Goal: Task Accomplishment & Management: Complete application form

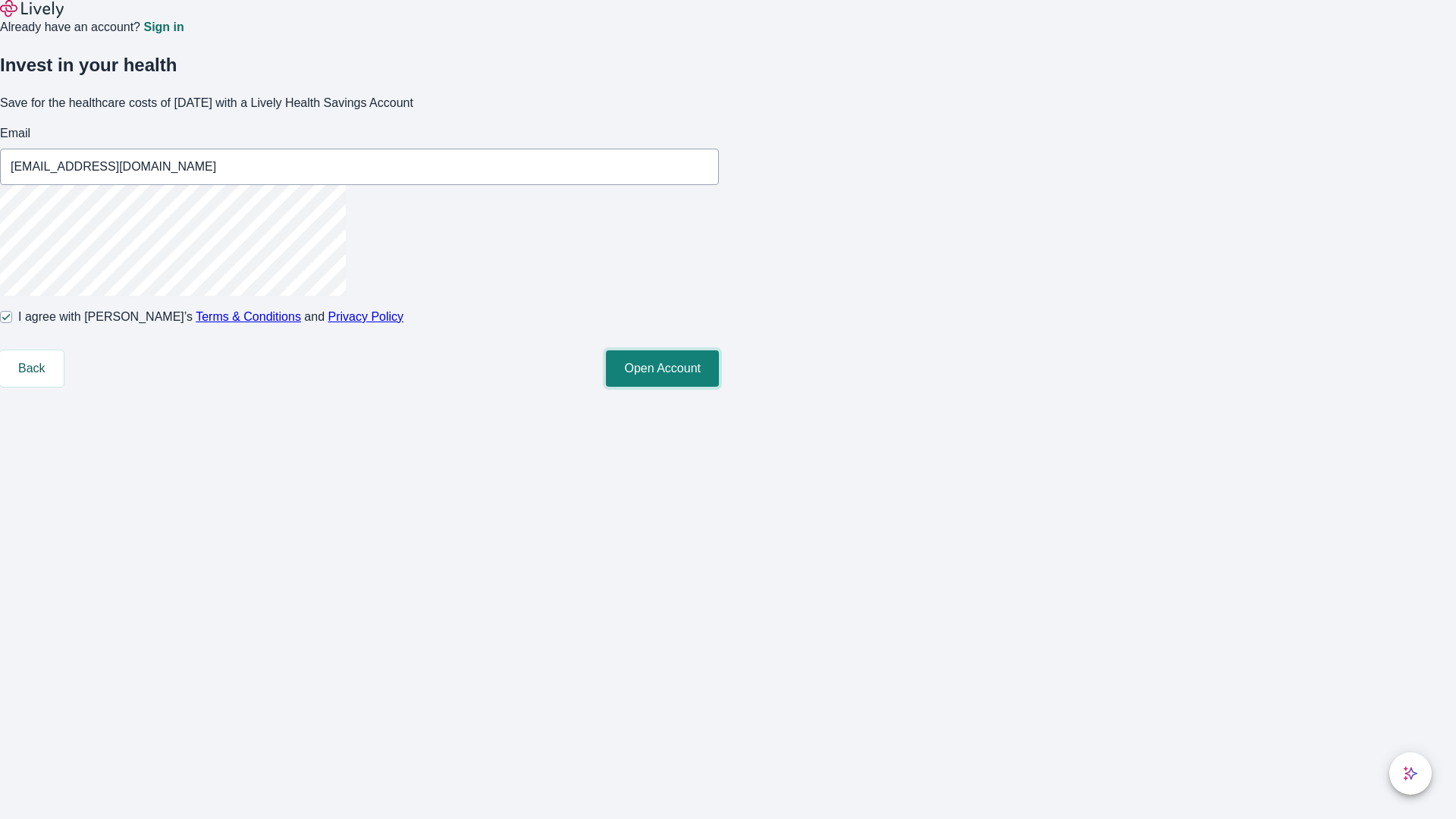
click at [719, 387] on button "Open Account" at bounding box center [662, 369] width 113 height 37
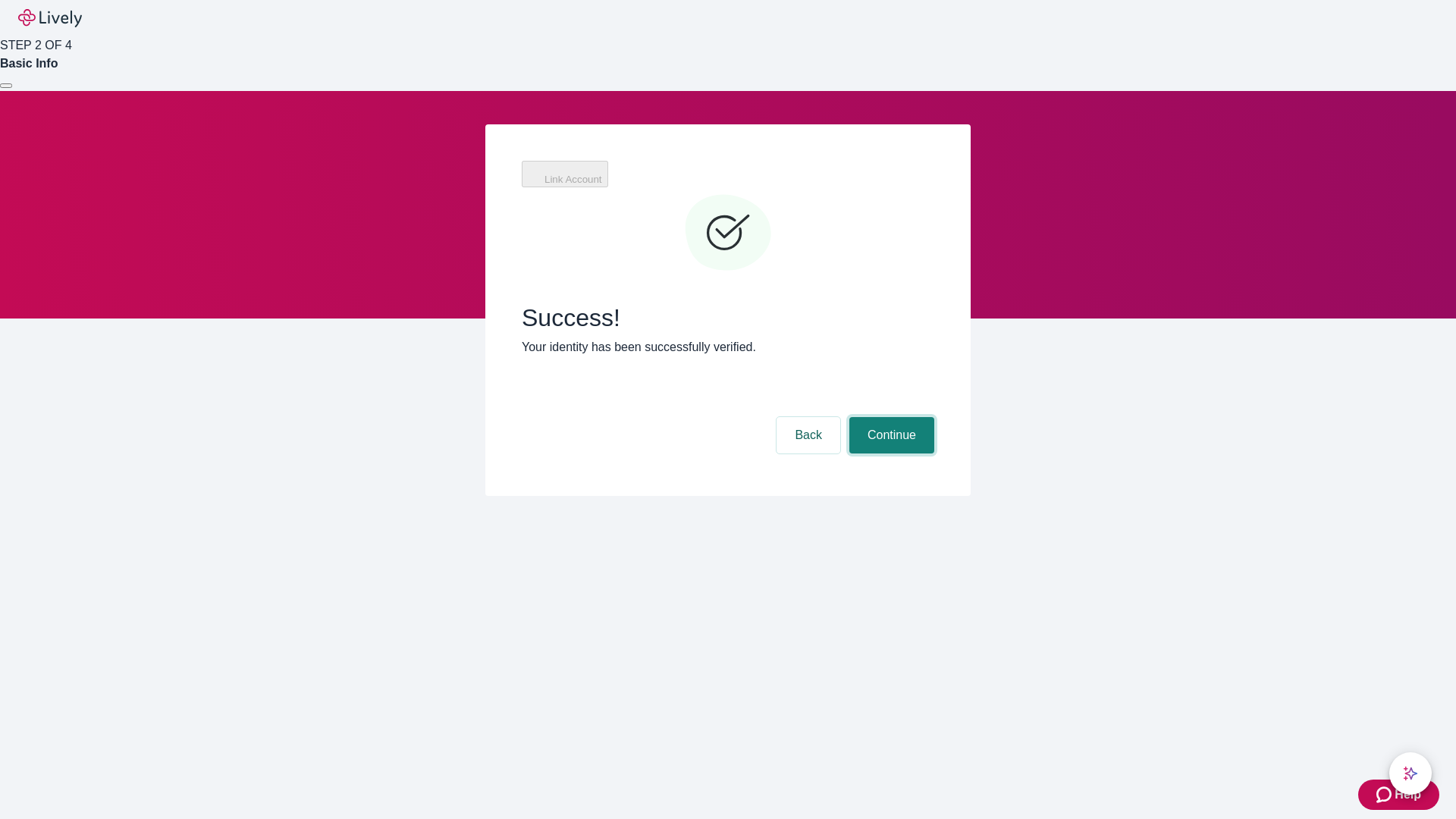
click at [889, 417] on button "Continue" at bounding box center [892, 435] width 85 height 37
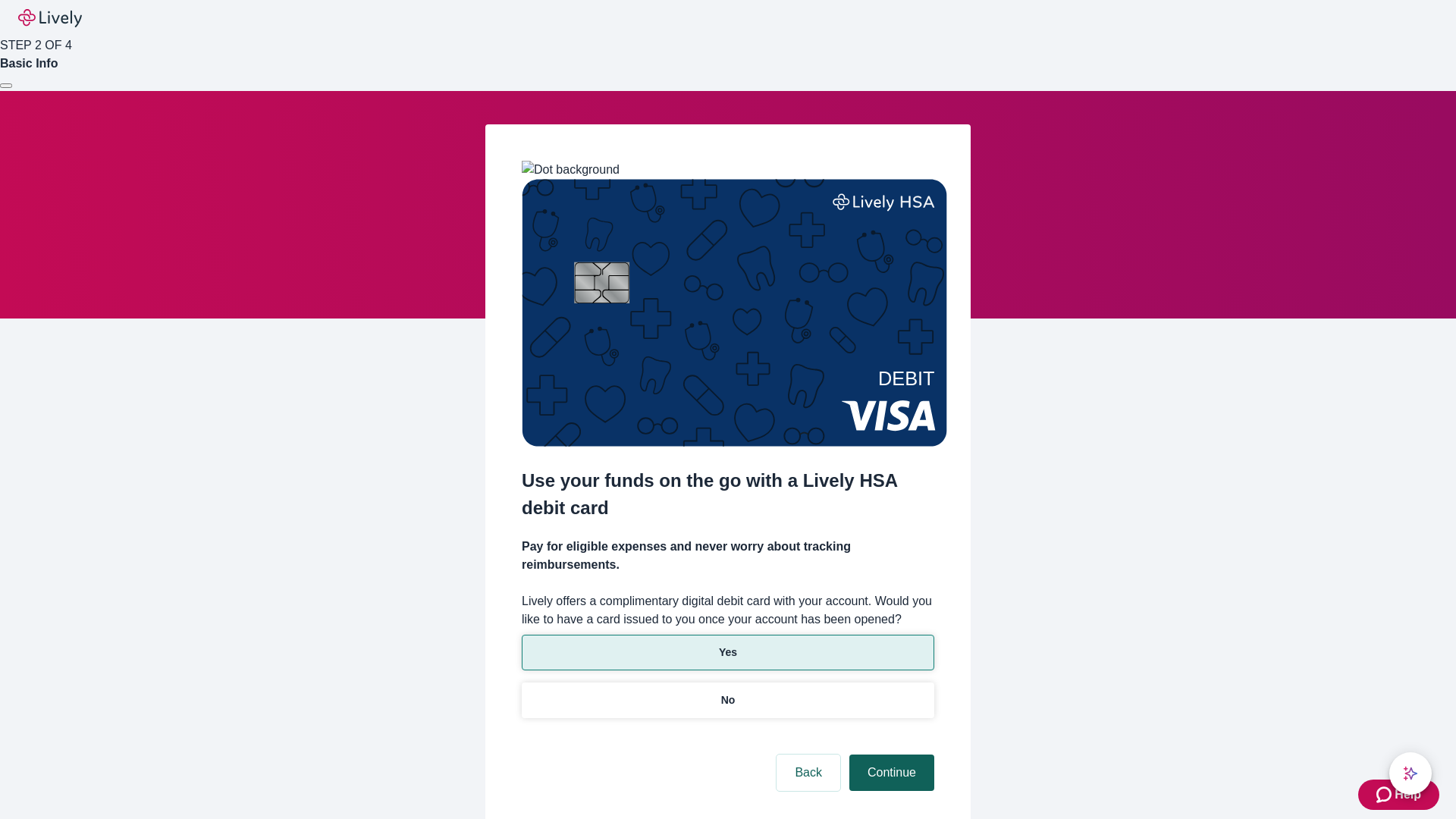
click at [728, 644] on p "Yes" at bounding box center [728, 651] width 18 height 16
click at [889, 754] on button "Continue" at bounding box center [892, 772] width 85 height 37
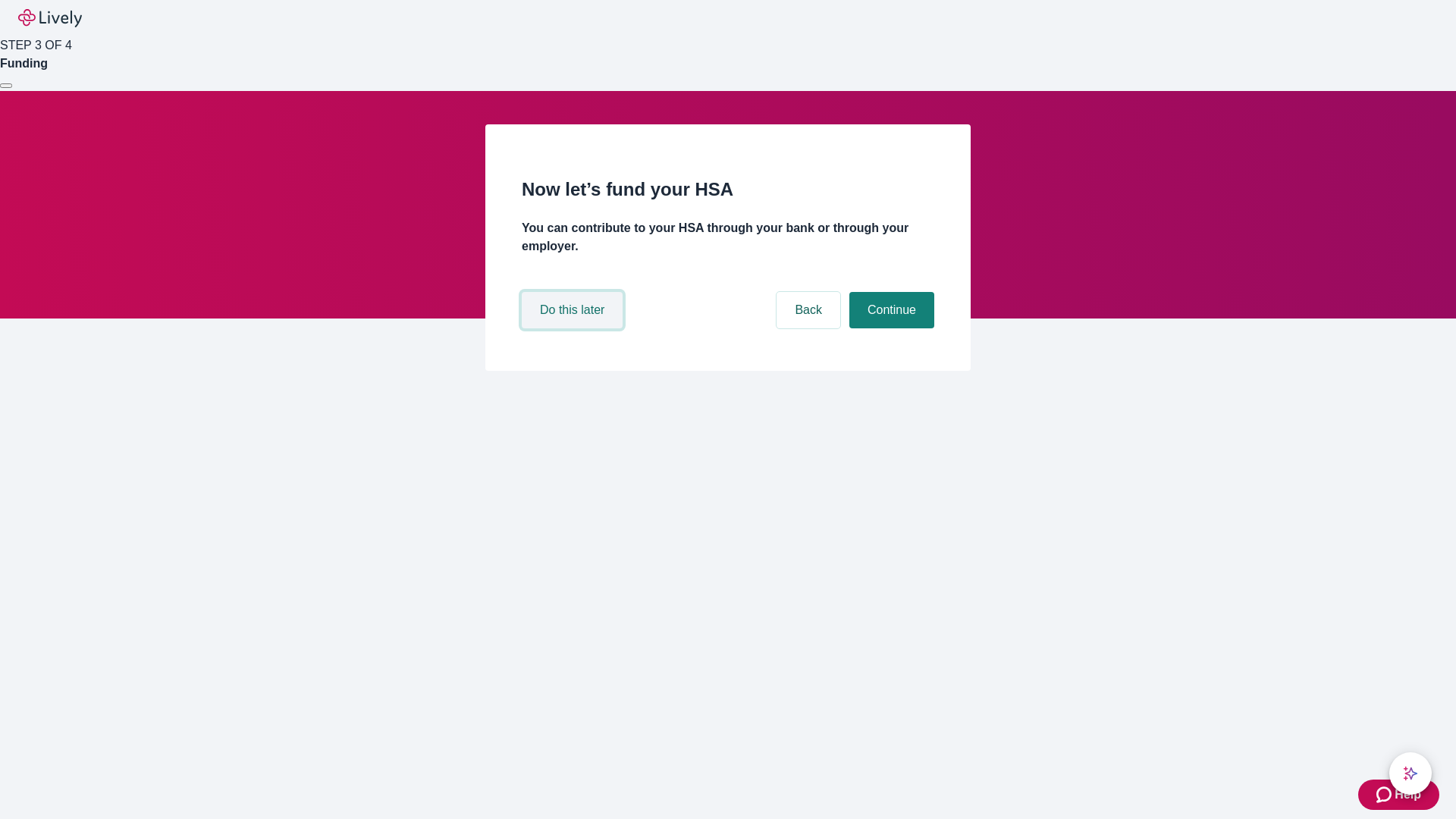
click at [574, 329] on button "Do this later" at bounding box center [571, 310] width 101 height 37
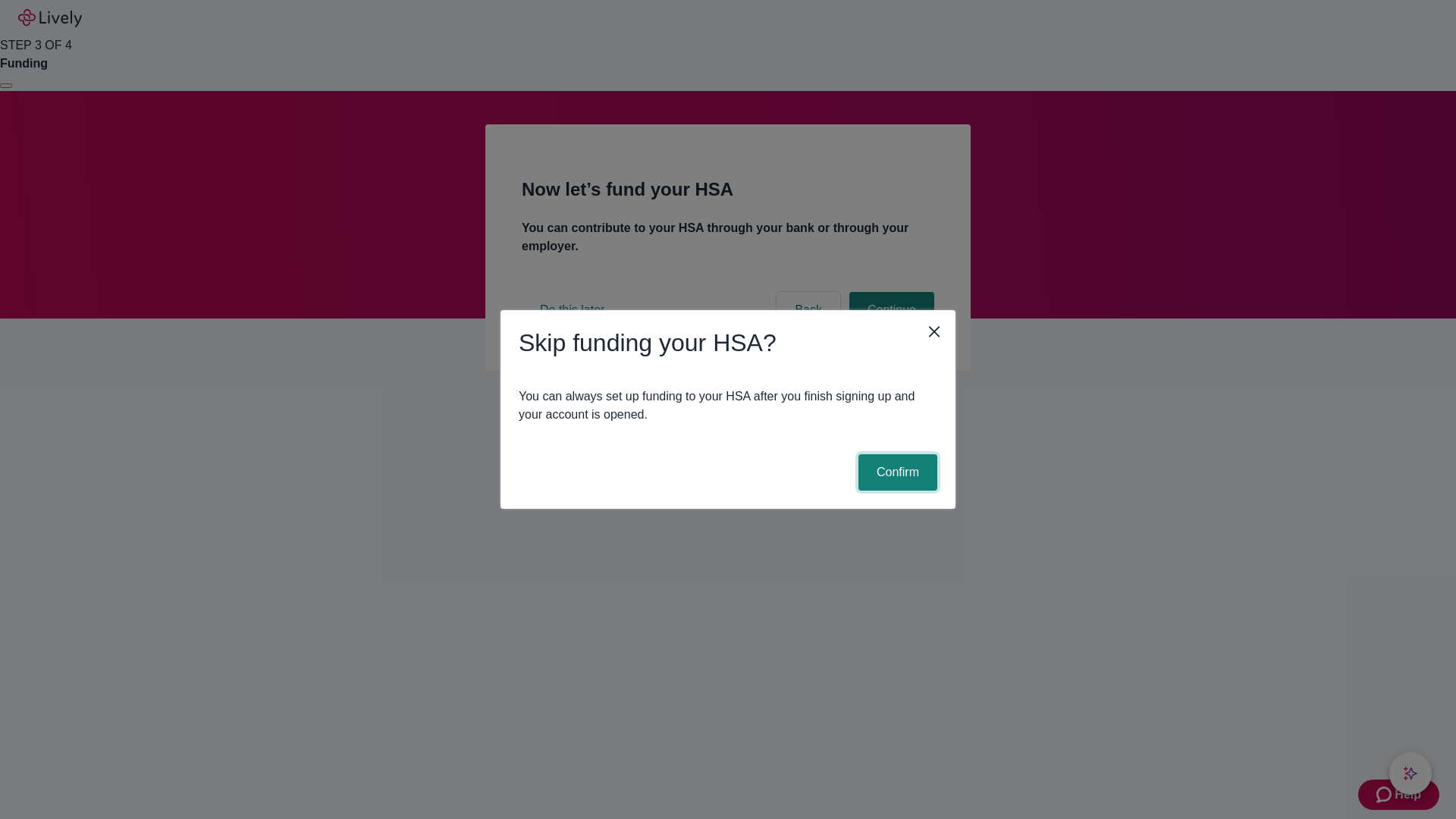
click at [895, 472] on button "Confirm" at bounding box center [898, 472] width 78 height 37
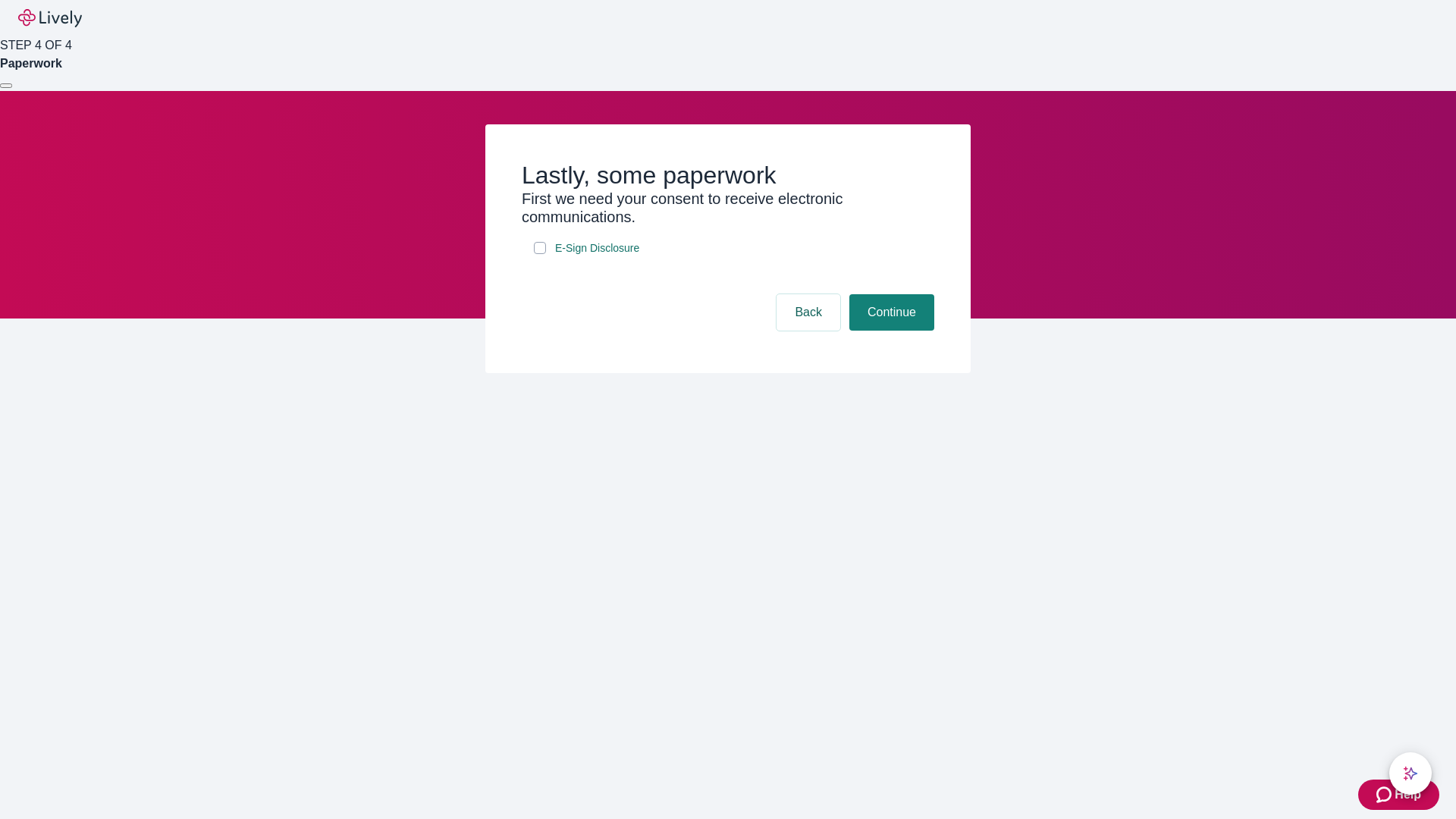
click at [540, 254] on input "E-Sign Disclosure" at bounding box center [540, 248] width 12 height 12
checkbox input "true"
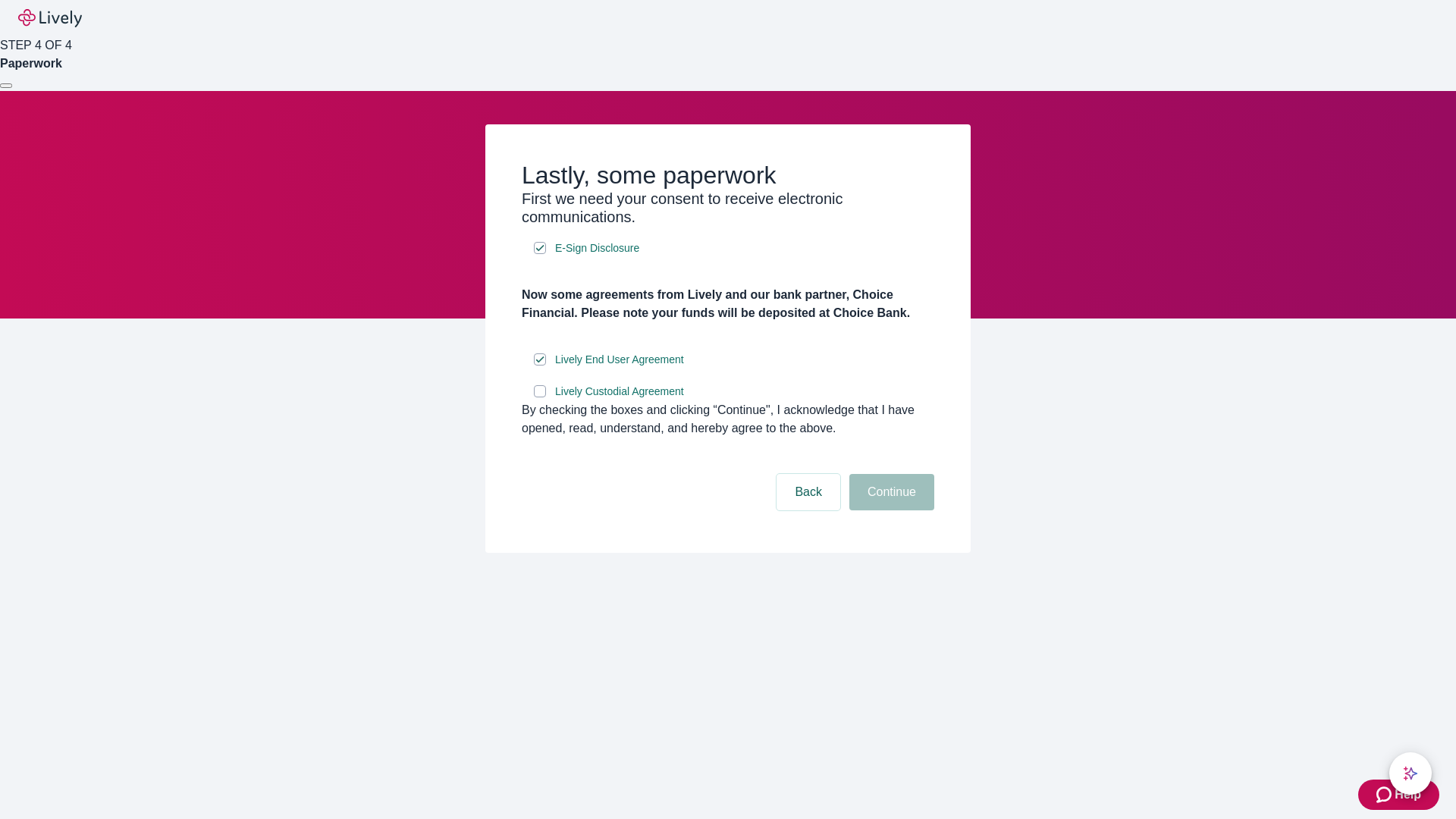
click at [540, 397] on input "Lively Custodial Agreement" at bounding box center [540, 391] width 12 height 12
checkbox input "true"
click at [889, 510] on button "Continue" at bounding box center [892, 492] width 85 height 37
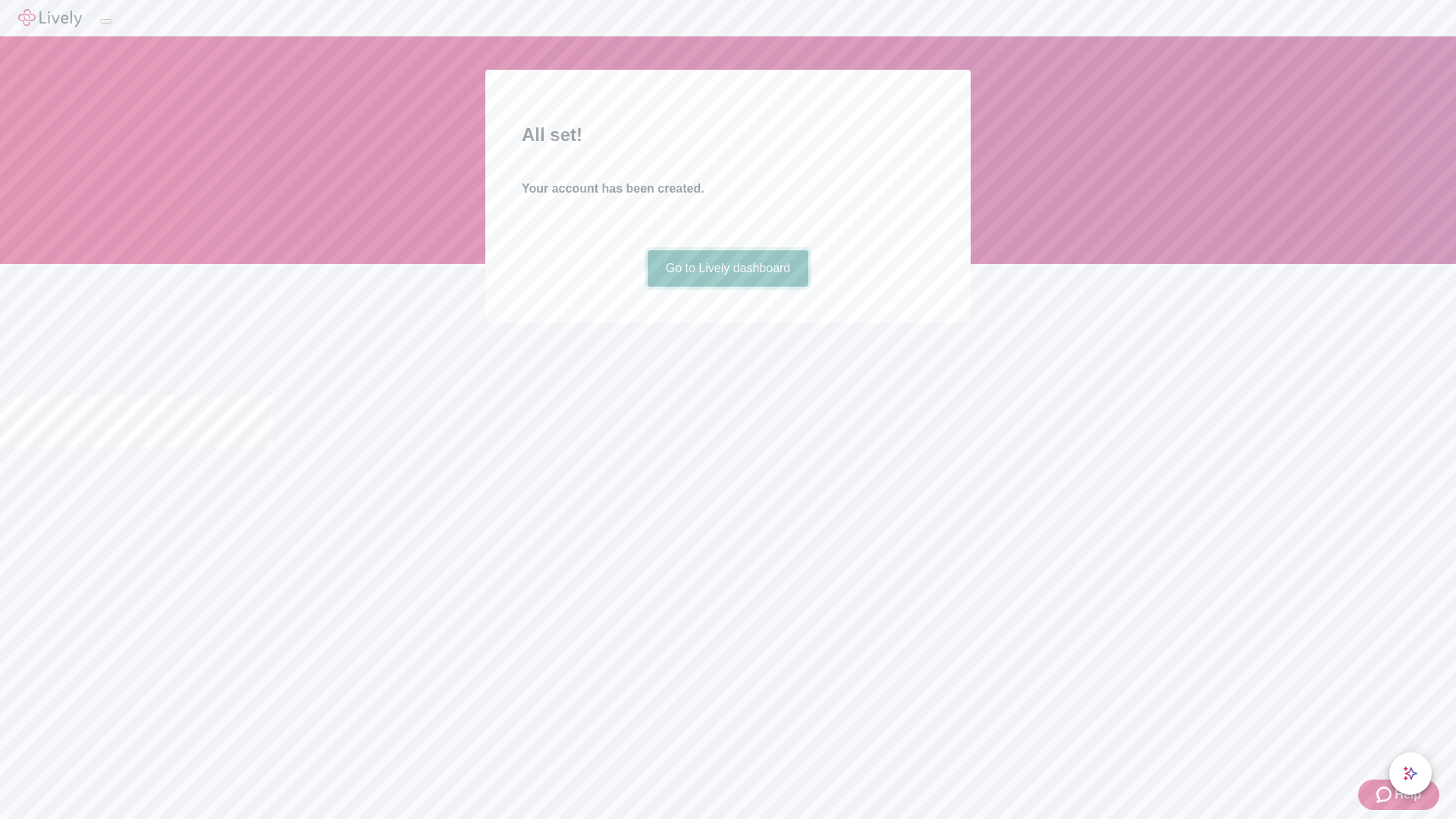
click at [728, 287] on link "Go to Lively dashboard" at bounding box center [728, 268] width 162 height 37
